Goal: Transaction & Acquisition: Purchase product/service

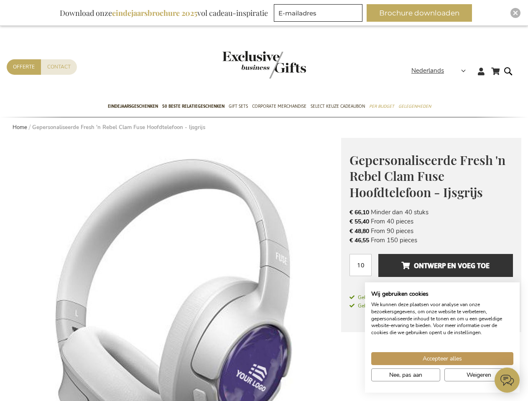
click at [441, 71] on span "Nederlands" at bounding box center [427, 71] width 33 height 10
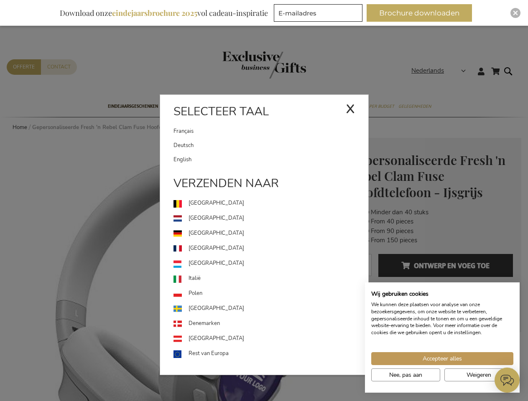
click at [174, 270] on link "[GEOGRAPHIC_DATA]" at bounding box center [270, 263] width 195 height 15
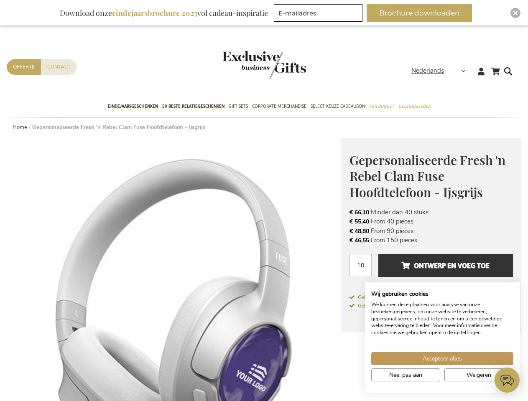
click at [431, 270] on span "Ontwerp en voeg toe" at bounding box center [445, 265] width 88 height 13
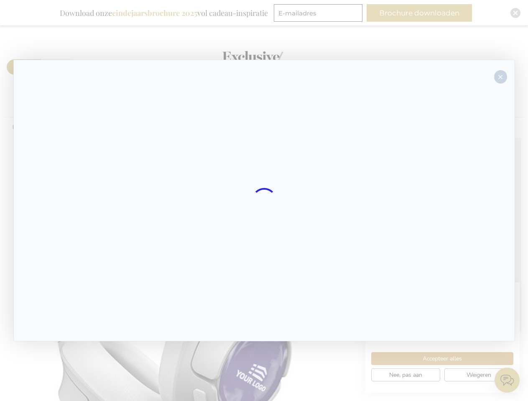
click at [446, 265] on div at bounding box center [264, 201] width 502 height 282
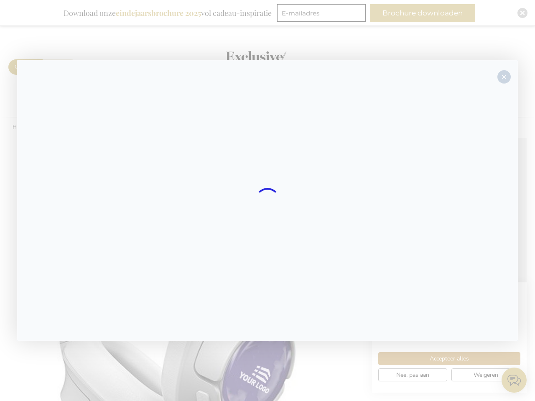
click at [423, 13] on div at bounding box center [267, 200] width 535 height 401
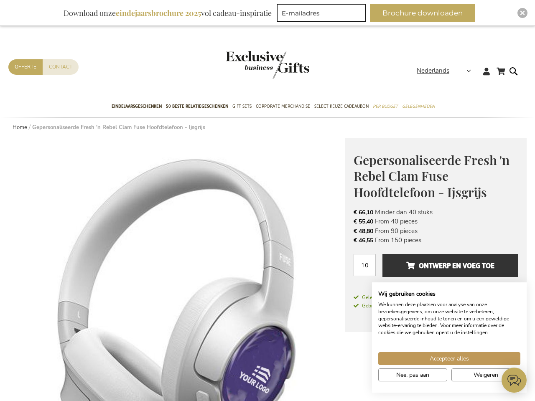
click at [520, 13] on img "Close" at bounding box center [522, 12] width 5 height 5
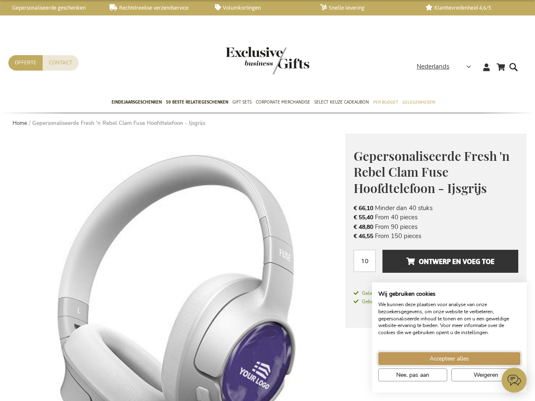
click at [442, 359] on span "Accepteer alles" at bounding box center [449, 358] width 39 height 9
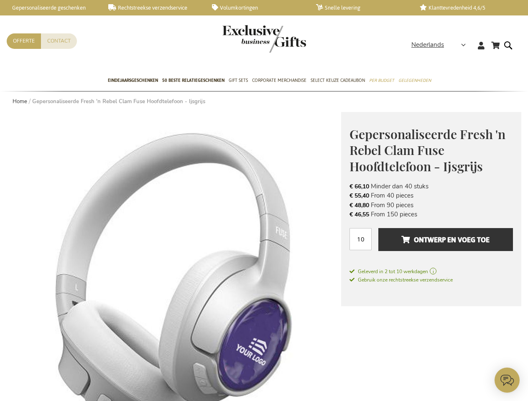
click at [507, 380] on icon at bounding box center [506, 380] width 25 height 25
